Goal: Find specific page/section: Find specific page/section

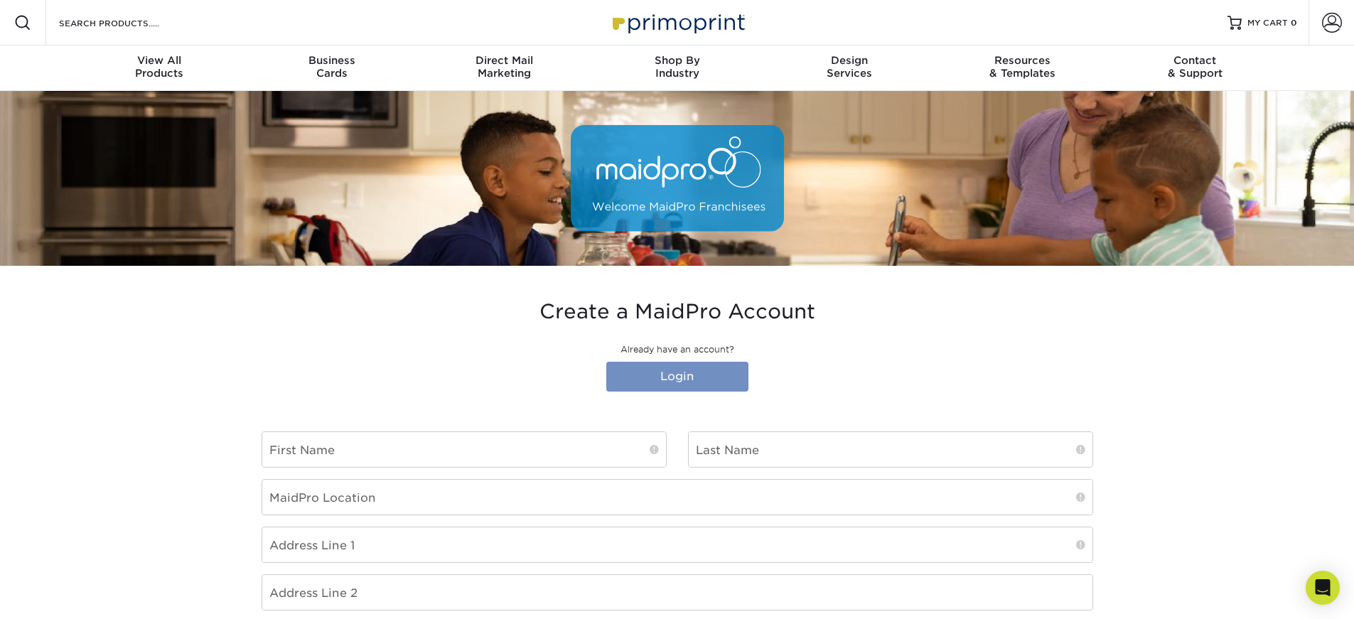
type input "[EMAIL_ADDRESS][DOMAIN_NAME]"
click at [691, 366] on link "Login" at bounding box center [677, 377] width 142 height 30
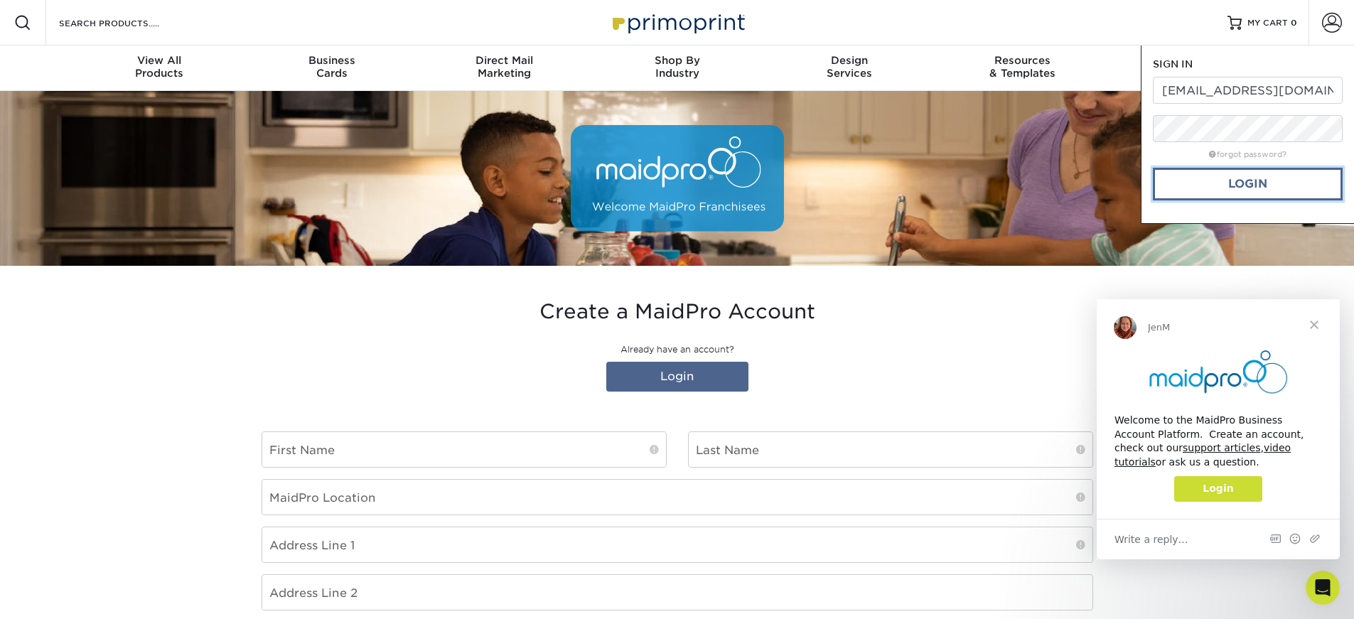
click at [1219, 184] on link "Login" at bounding box center [1248, 184] width 190 height 33
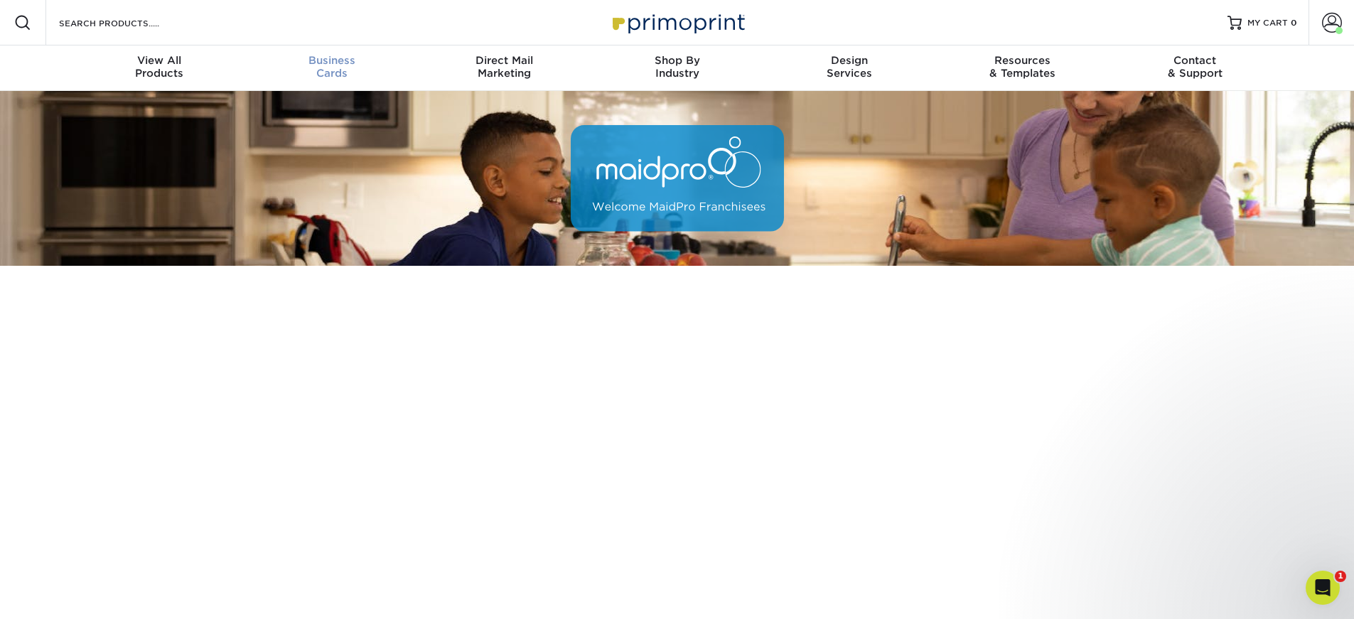
click at [304, 77] on div "Business Cards" at bounding box center [331, 67] width 173 height 26
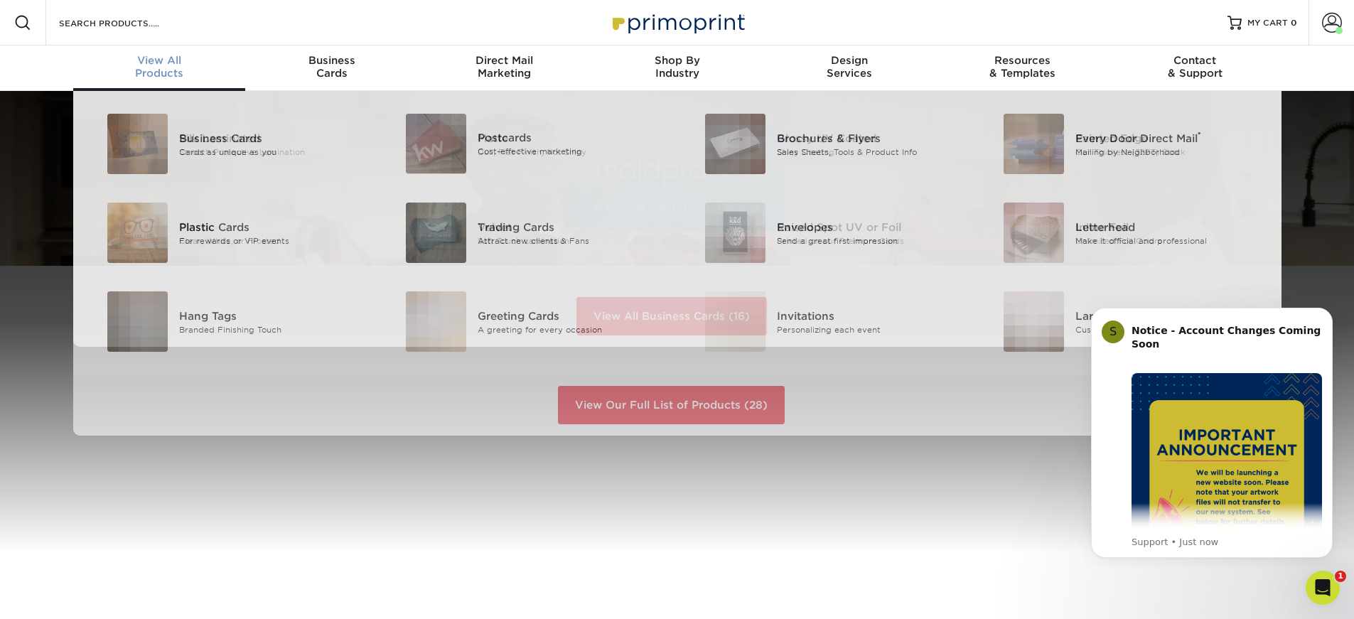
click at [161, 82] on link "View All Products" at bounding box center [159, 67] width 173 height 45
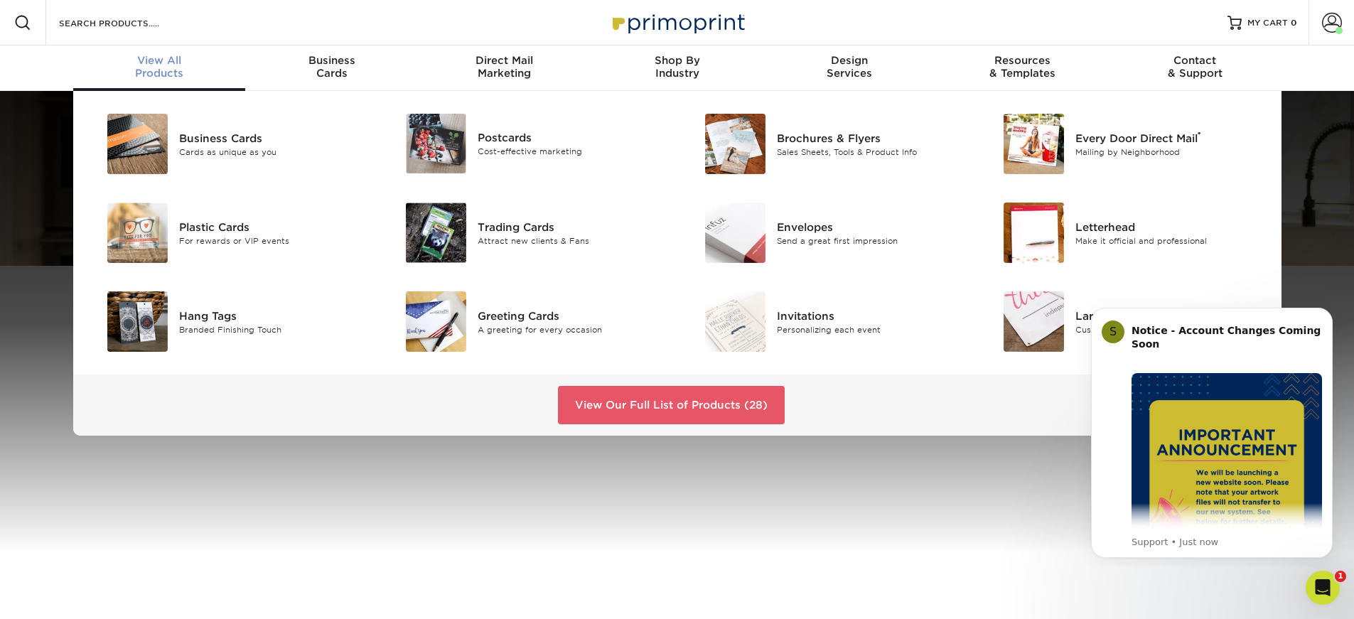
click at [134, 72] on div "View All Products" at bounding box center [159, 67] width 173 height 26
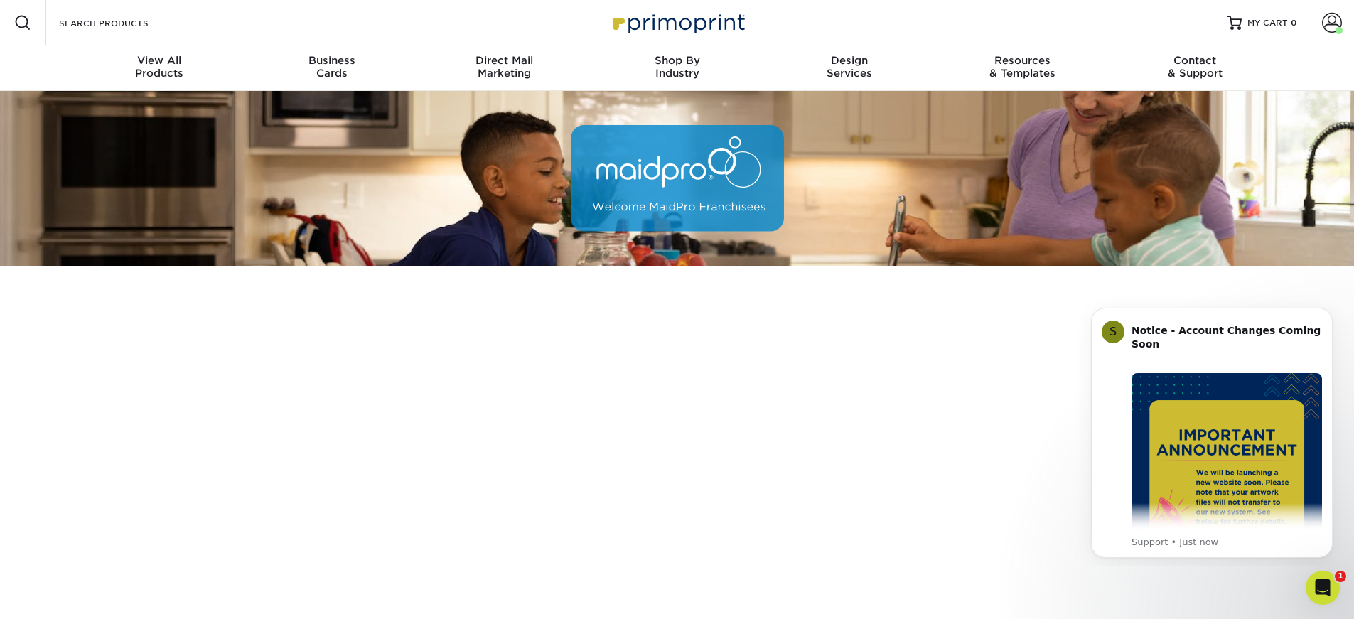
click at [688, 182] on img at bounding box center [677, 178] width 213 height 107
click at [684, 202] on img at bounding box center [677, 178] width 213 height 107
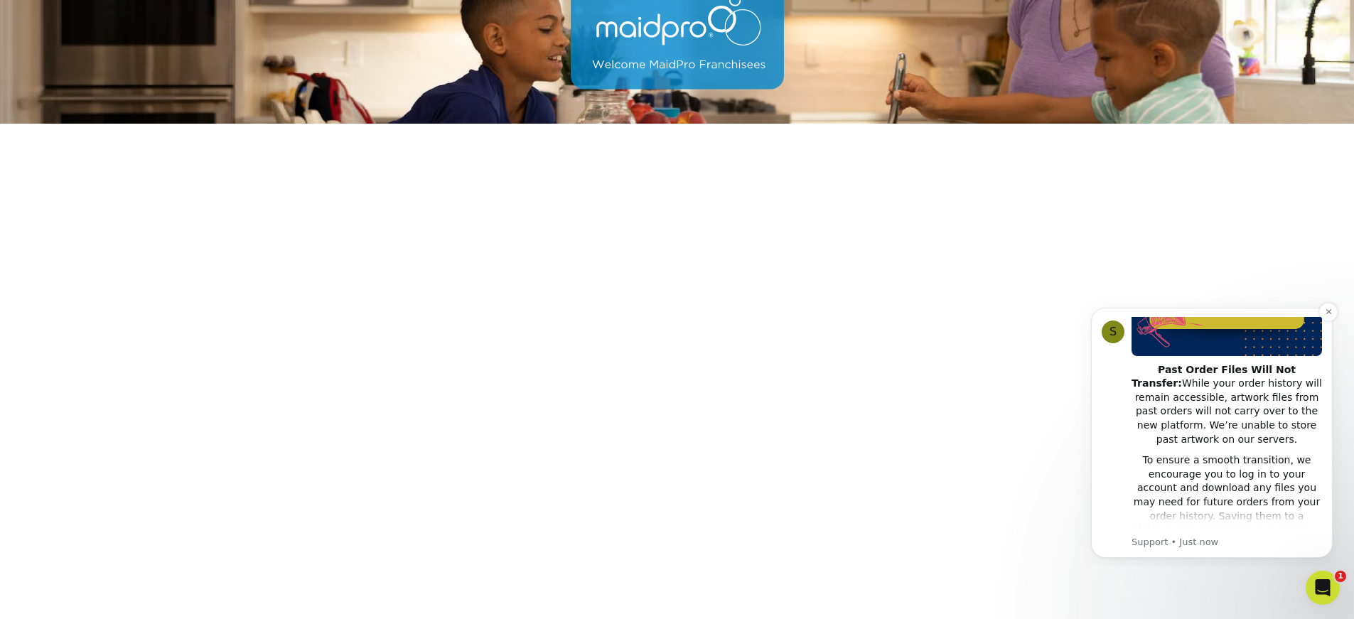
scroll to position [213, 0]
click at [1327, 316] on icon "Dismiss notification" at bounding box center [1329, 312] width 8 height 8
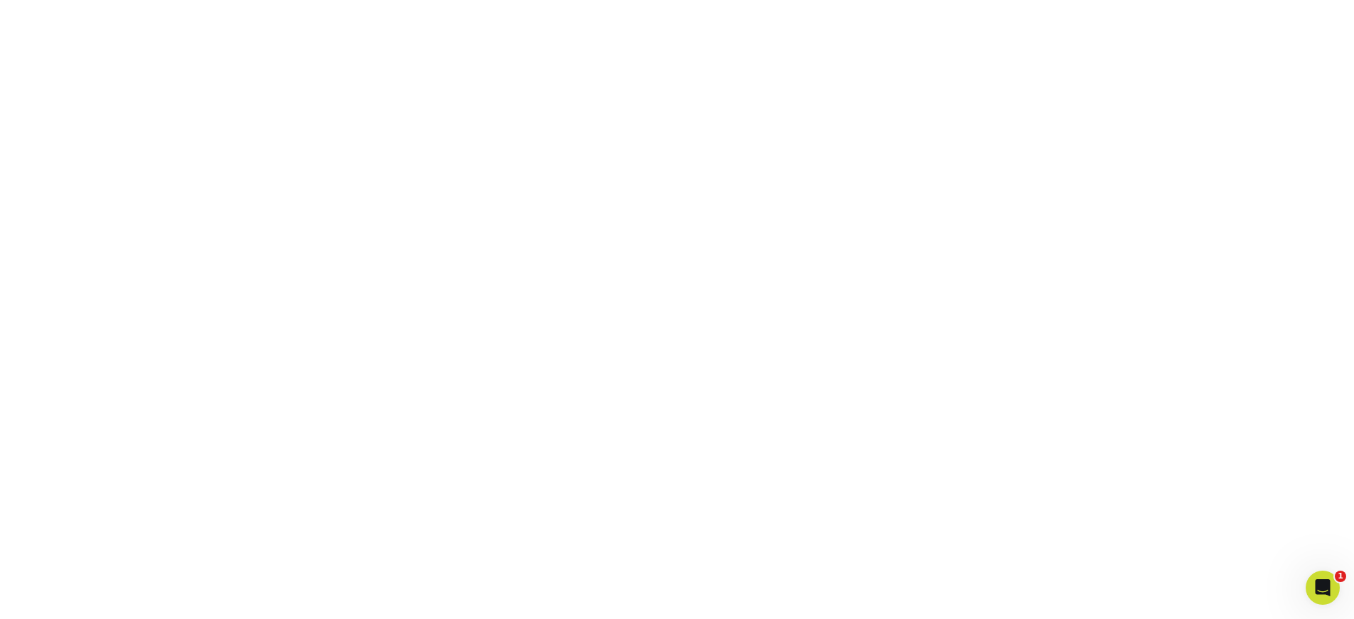
scroll to position [266, 0]
